Goal: Task Accomplishment & Management: Use online tool/utility

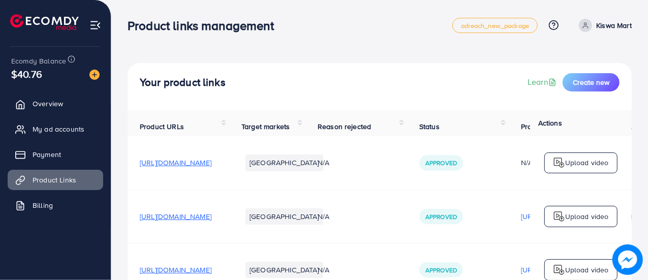
click at [211, 168] on span "[URL][DOMAIN_NAME]" at bounding box center [176, 163] width 72 height 10
click at [575, 165] on p "Upload video" at bounding box center [587, 163] width 44 height 12
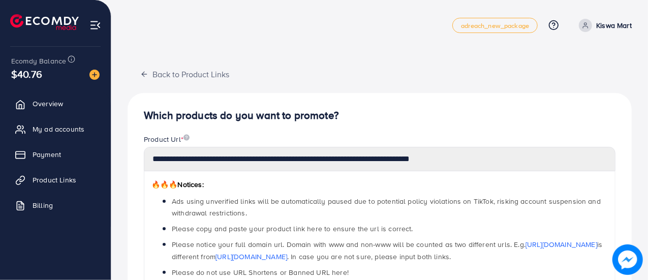
scroll to position [290, 0]
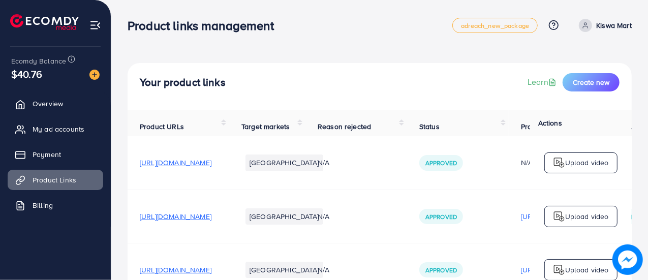
click at [211, 222] on span "[URL][DOMAIN_NAME]" at bounding box center [176, 216] width 72 height 10
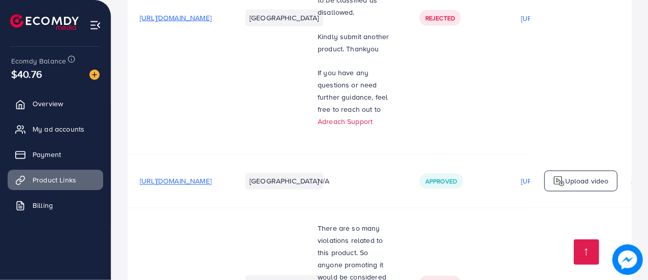
scroll to position [1163, 0]
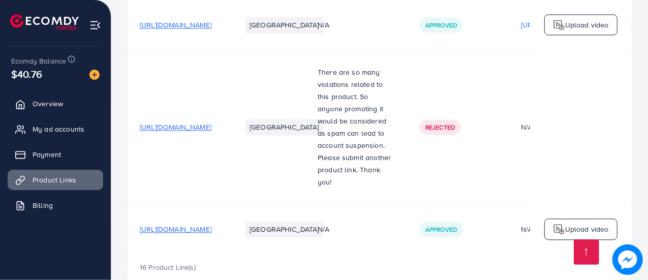
click at [211, 224] on span "[URL][DOMAIN_NAME]" at bounding box center [176, 229] width 72 height 10
click at [204, 122] on span "[URL][DOMAIN_NAME]" at bounding box center [176, 127] width 72 height 10
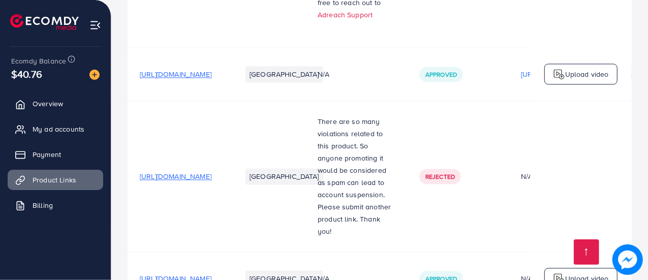
scroll to position [1113, 0]
click at [187, 70] on span "[URL][DOMAIN_NAME]" at bounding box center [176, 75] width 72 height 10
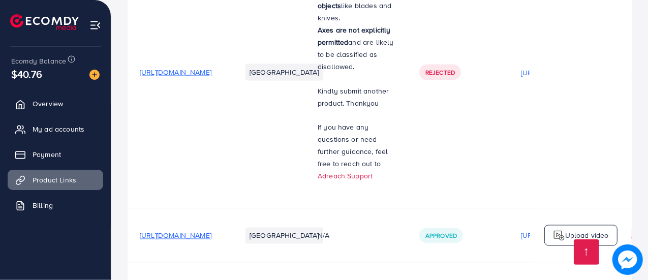
scroll to position [1163, 0]
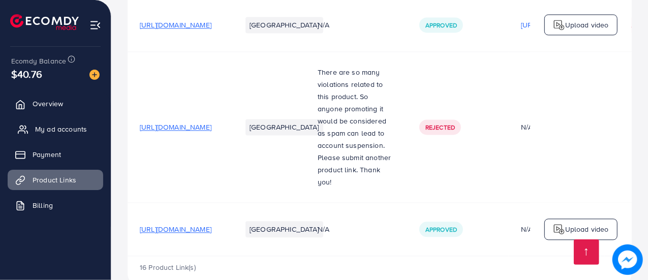
click at [48, 127] on span "My ad accounts" at bounding box center [61, 129] width 52 height 10
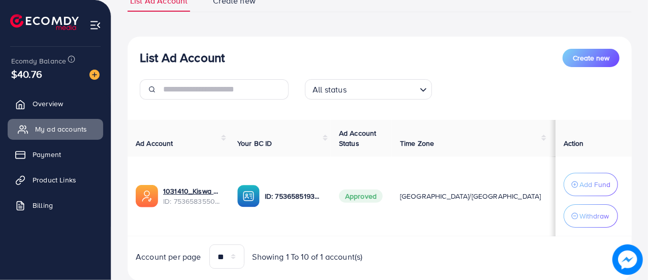
scroll to position [90, 0]
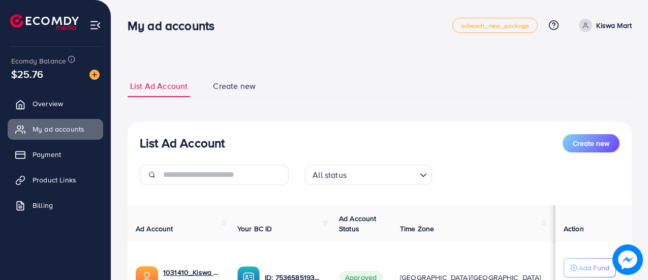
scroll to position [35, 0]
